Goal: Transaction & Acquisition: Obtain resource

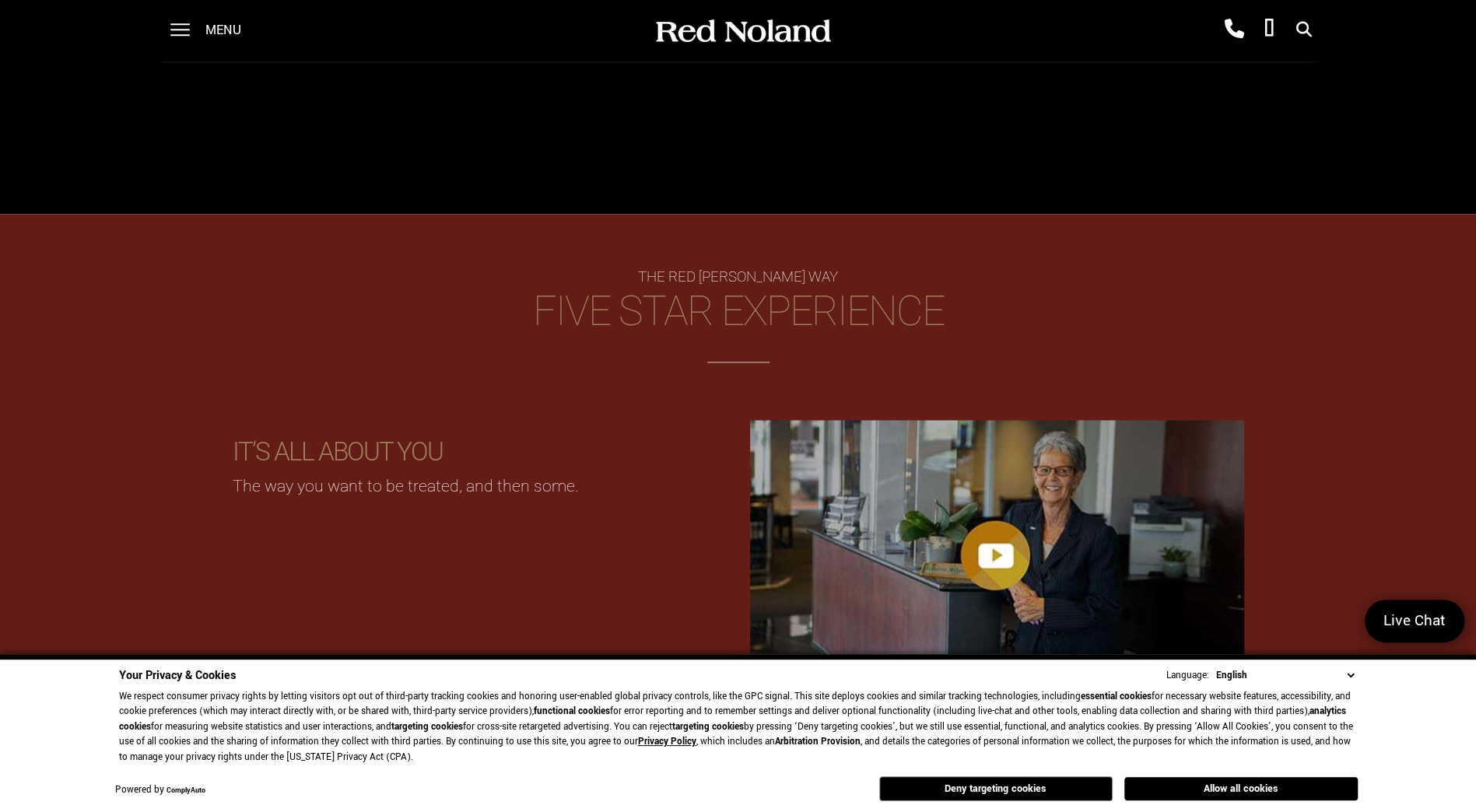
scroll to position [1418, 0]
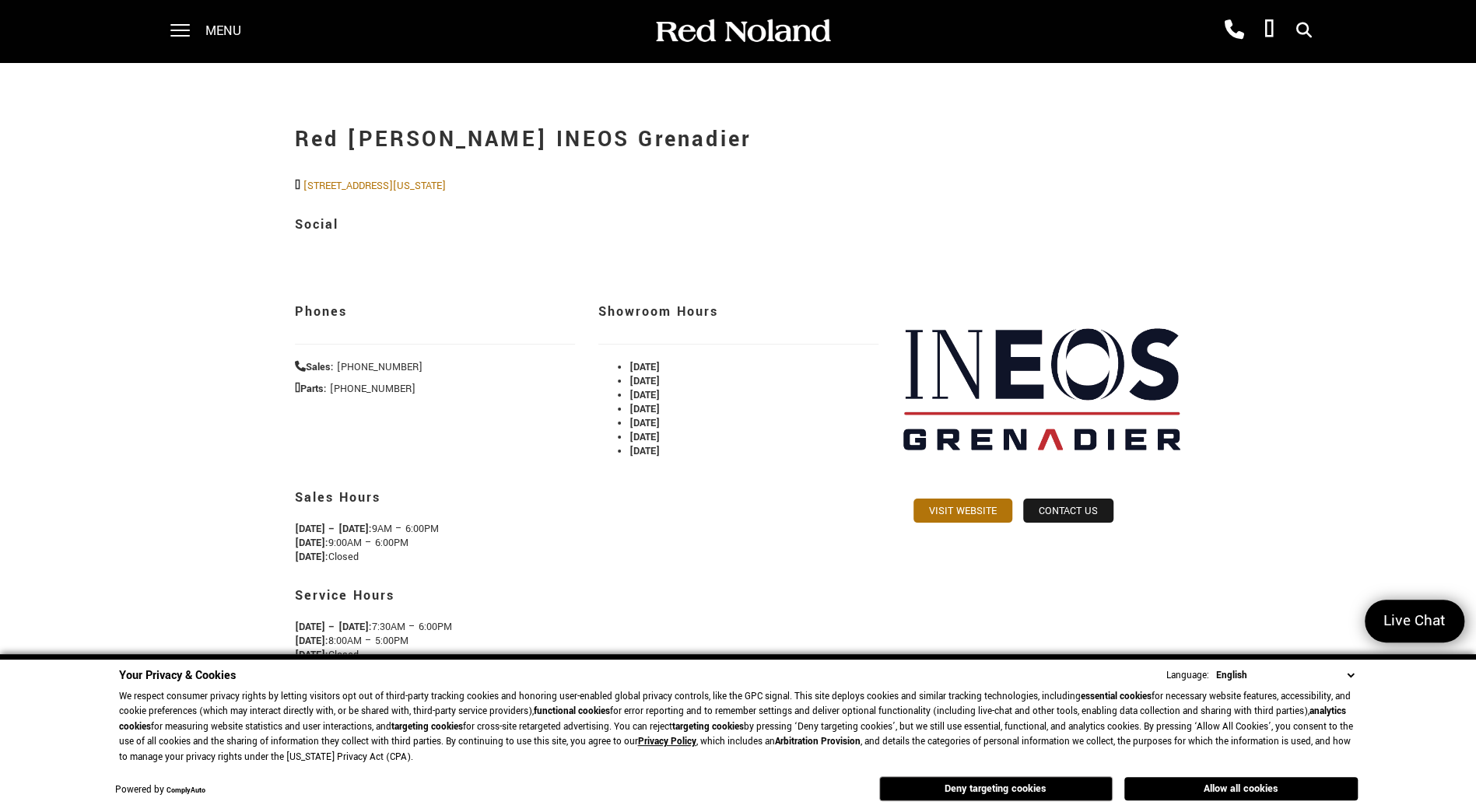
click at [445, 281] on div "Phones Sales: [PHONE_NUMBER] [PHONE_NUMBER] Parts: [PHONE_NUMBER] [PHONE_NUMBER]" at bounding box center [435, 341] width 304 height 123
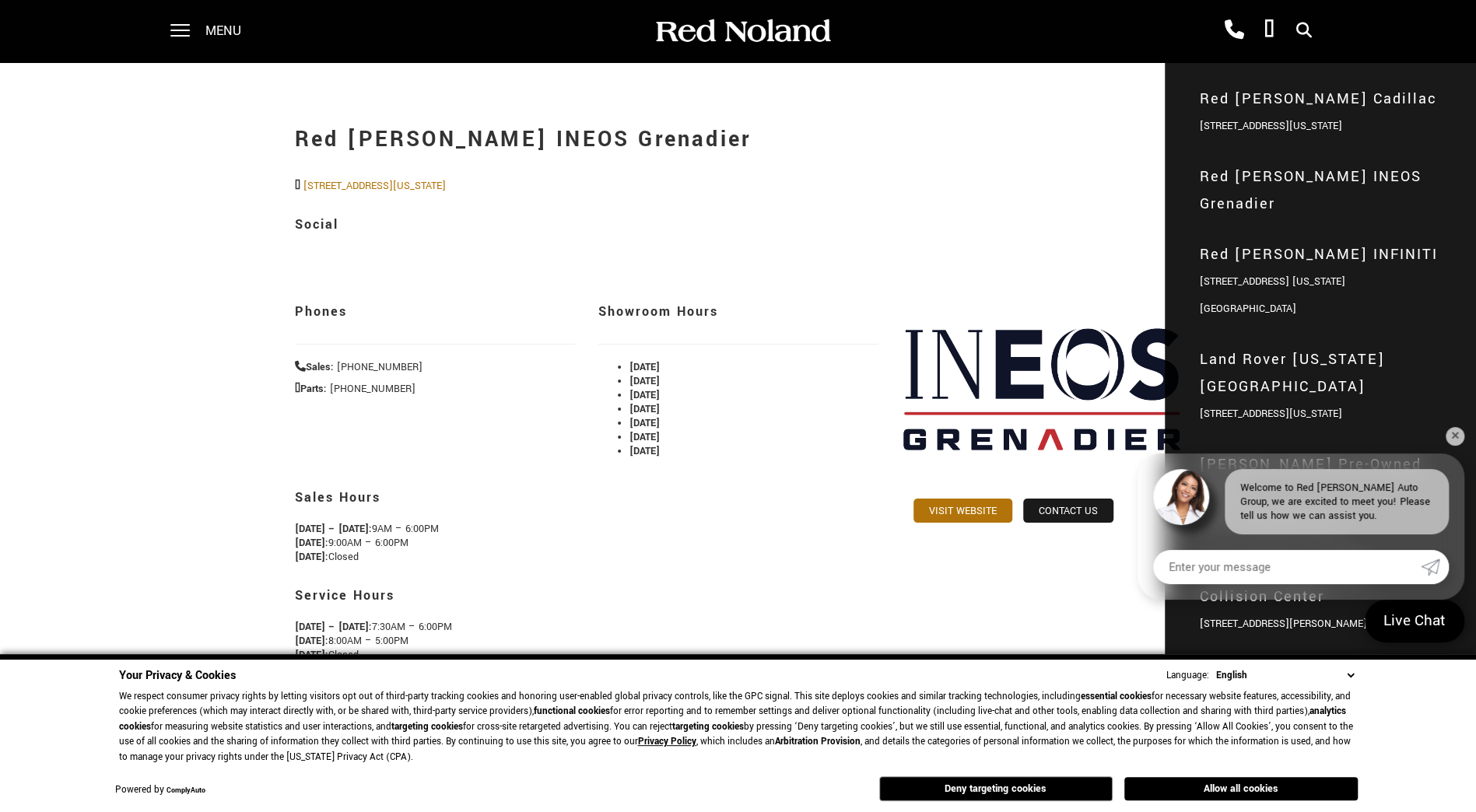
click at [1276, 174] on span "Red [PERSON_NAME] INEOS Grenadier" at bounding box center [1320, 190] width 241 height 55
click at [1351, 181] on span "Red [PERSON_NAME] INEOS Grenadier" at bounding box center [1320, 190] width 241 height 55
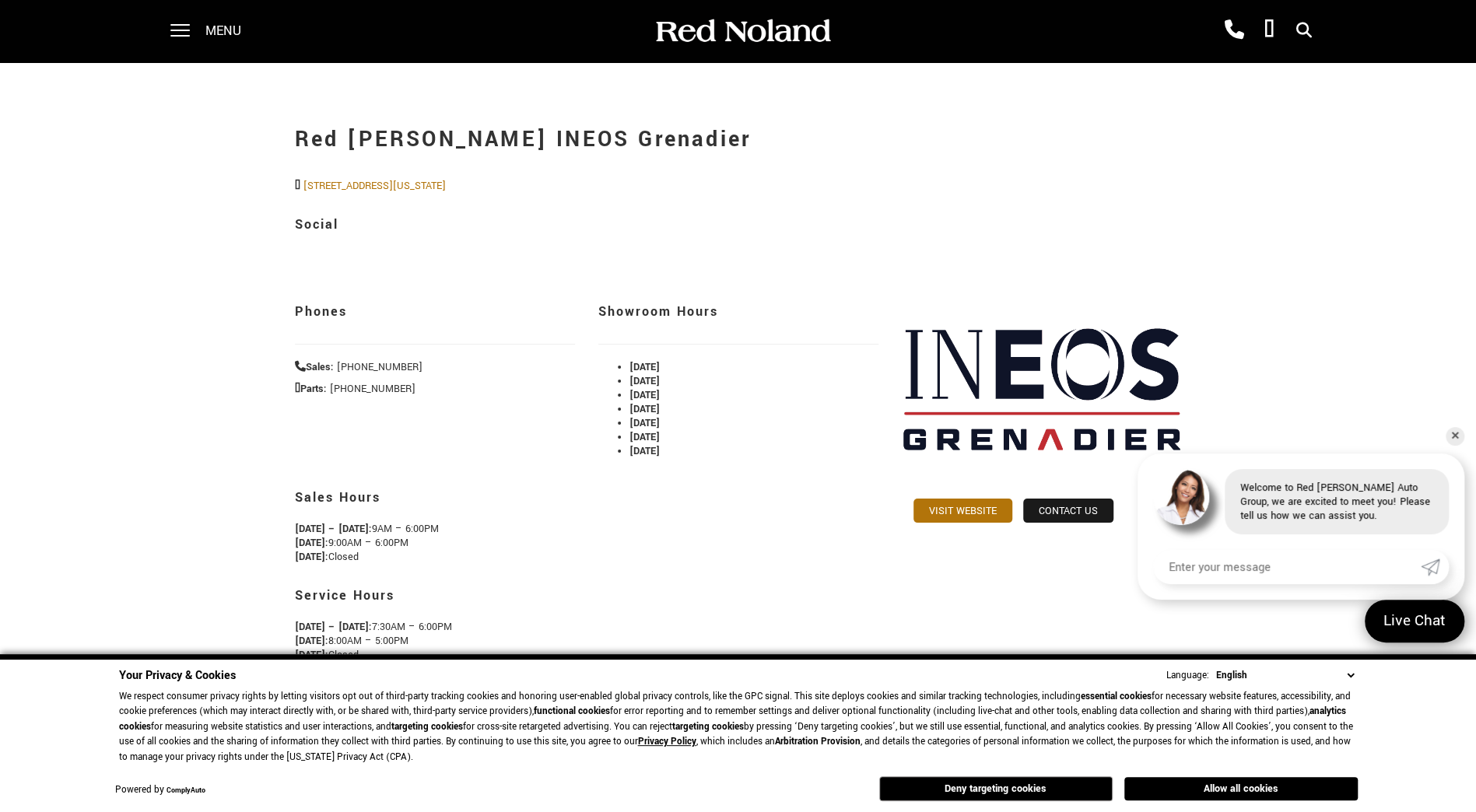
click at [906, 244] on div "Social" at bounding box center [738, 244] width 887 height 71
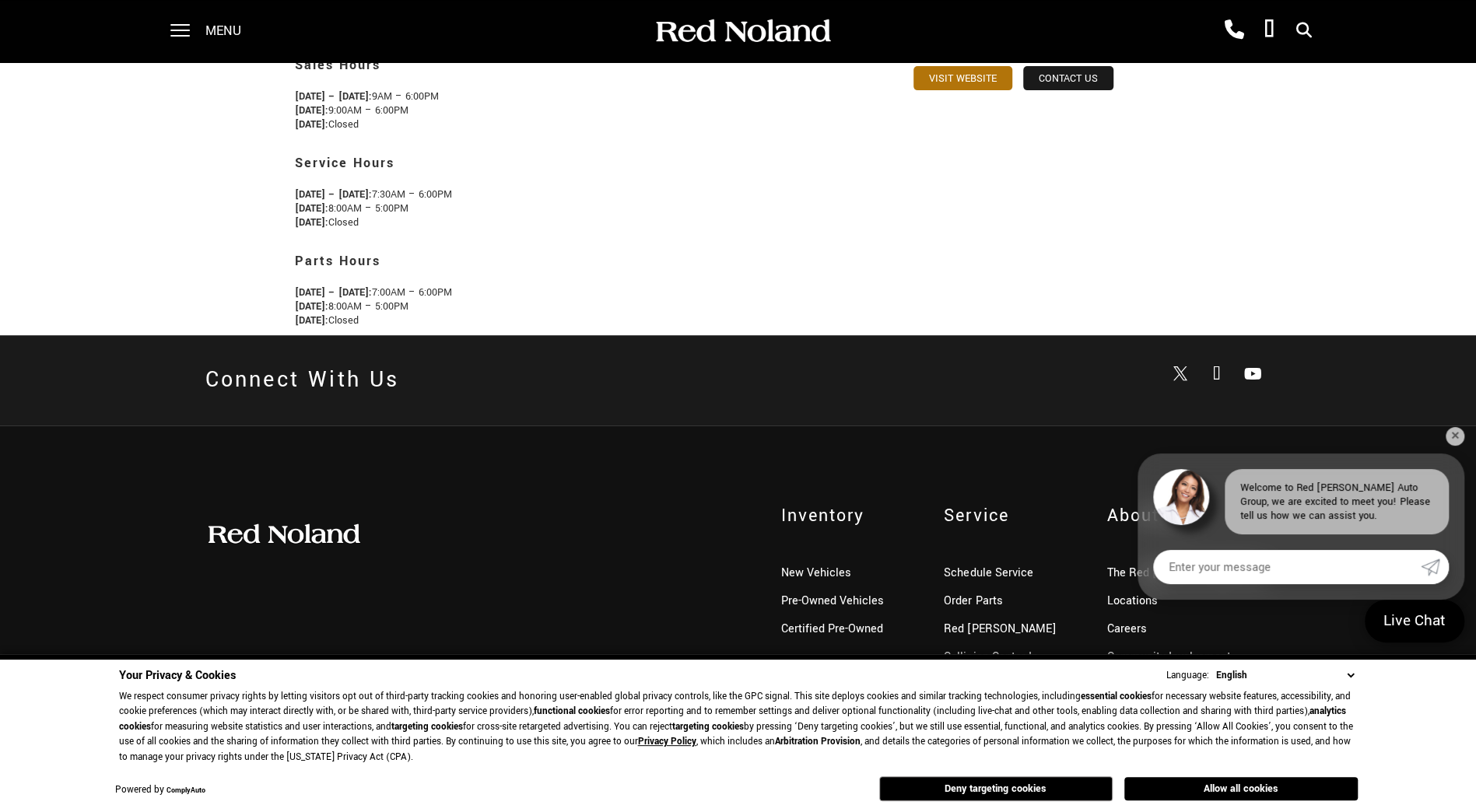
scroll to position [439, 0]
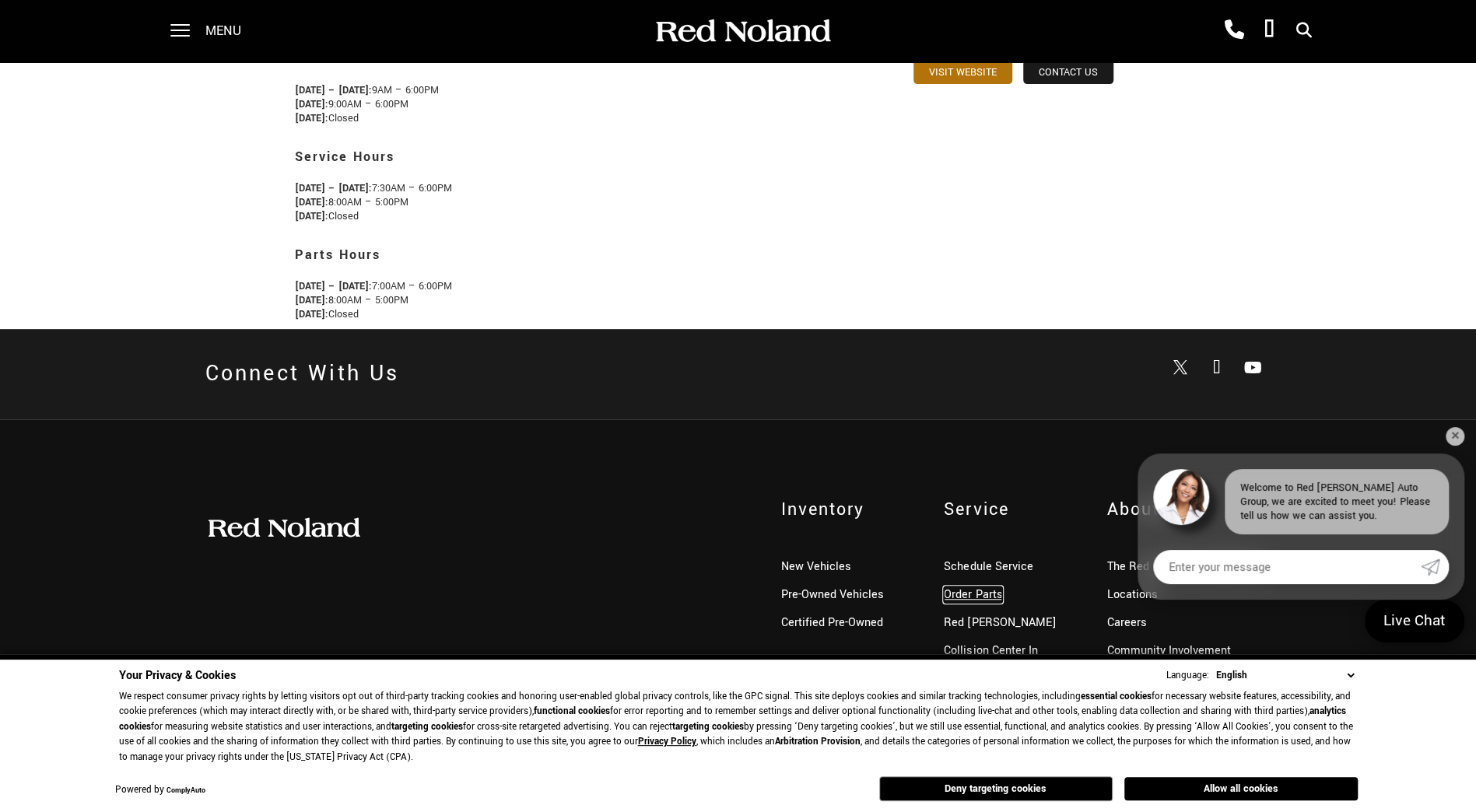
click at [975, 600] on link "Order Parts" at bounding box center [973, 595] width 58 height 17
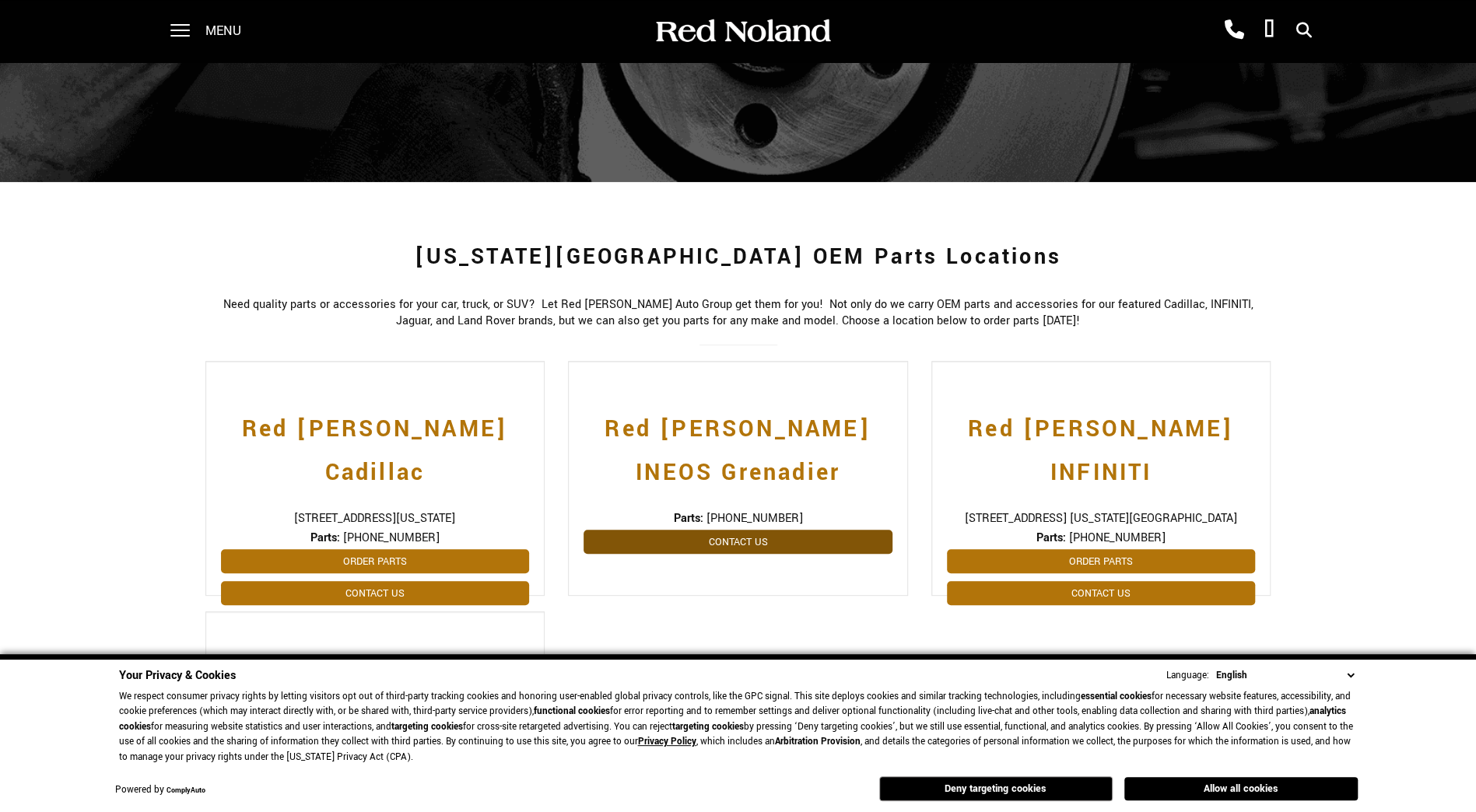
scroll to position [251, 0]
